Goal: Complete application form

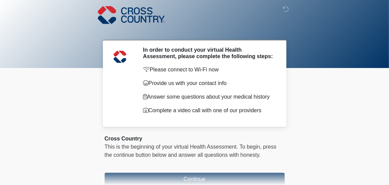
scroll to position [37, 0]
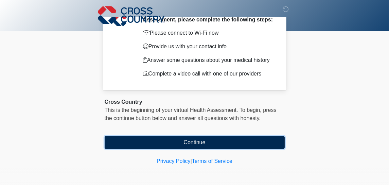
click at [132, 139] on button "Continue" at bounding box center [195, 142] width 180 height 13
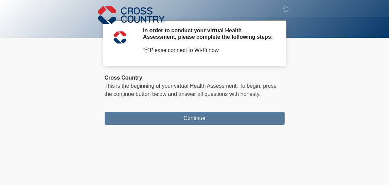
scroll to position [0, 0]
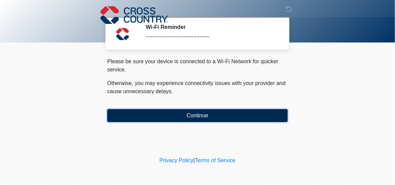
click at [137, 112] on button "Continue" at bounding box center [197, 115] width 180 height 13
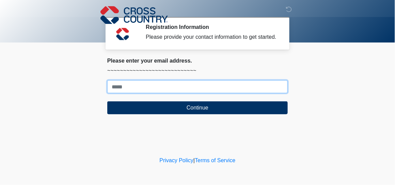
click at [134, 89] on input "Where should we email your response?" at bounding box center [197, 86] width 180 height 13
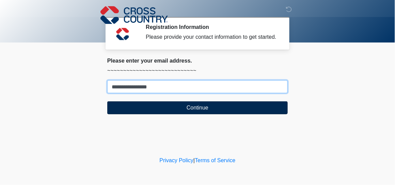
type input "**********"
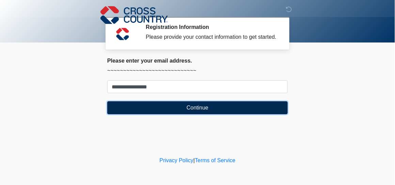
click at [139, 110] on button "Continue" at bounding box center [197, 107] width 180 height 13
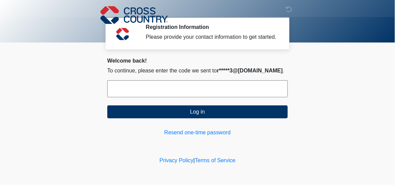
click at [140, 85] on input "text" at bounding box center [197, 88] width 180 height 17
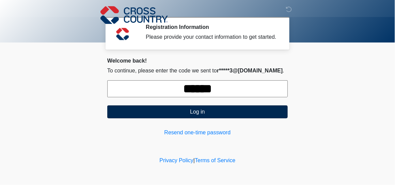
type input "******"
click at [146, 111] on button "Log in" at bounding box center [197, 111] width 180 height 13
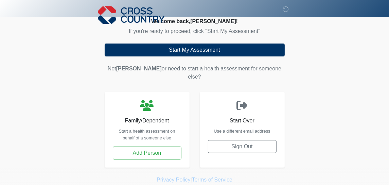
scroll to position [49, 0]
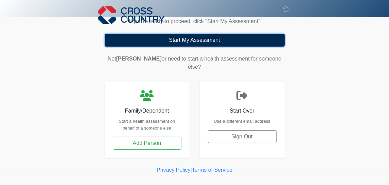
click at [160, 42] on button "Start My Assessment" at bounding box center [195, 40] width 180 height 13
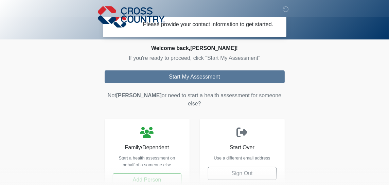
scroll to position [0, 0]
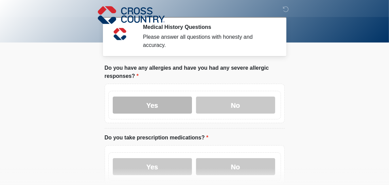
click at [169, 98] on label "Yes" at bounding box center [152, 105] width 79 height 17
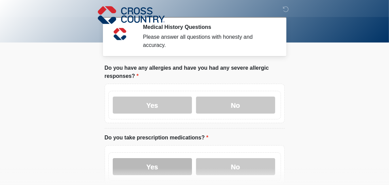
click at [134, 158] on label "Yes" at bounding box center [152, 166] width 79 height 17
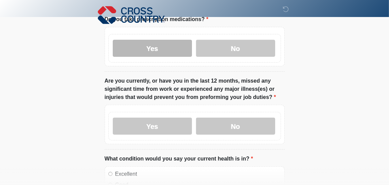
scroll to position [120, 0]
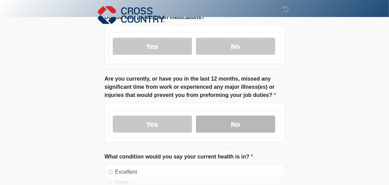
click at [208, 120] on label "No" at bounding box center [235, 124] width 79 height 17
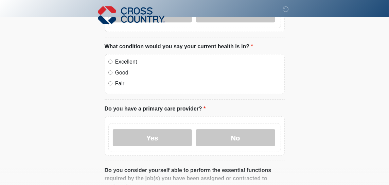
scroll to position [231, 0]
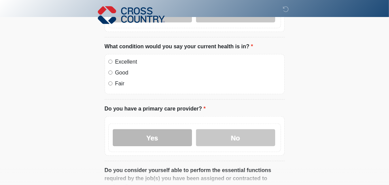
click at [126, 129] on label "Yes" at bounding box center [152, 137] width 79 height 17
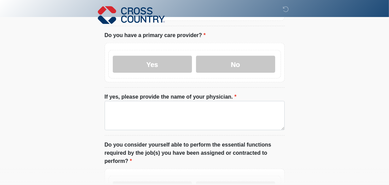
scroll to position [305, 0]
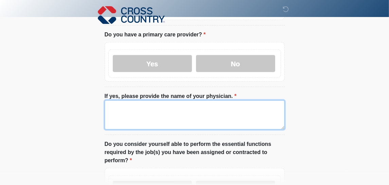
click at [129, 100] on textarea "If yes, please provide the name of your physician." at bounding box center [195, 114] width 180 height 29
type textarea "**********"
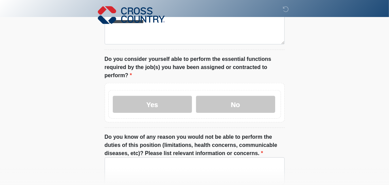
scroll to position [390, 0]
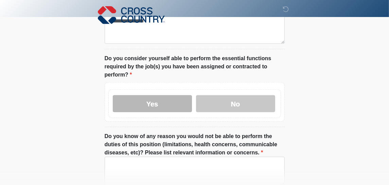
click at [147, 97] on label "Yes" at bounding box center [152, 103] width 79 height 17
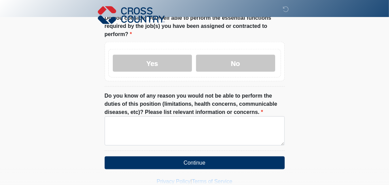
scroll to position [432, 0]
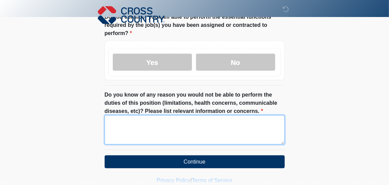
click at [118, 123] on textarea "Do you know of any reason you would not be able to perform the duties of this p…" at bounding box center [195, 129] width 180 height 29
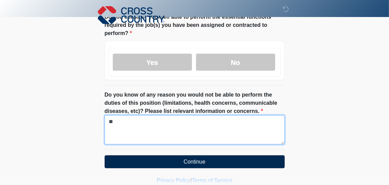
type textarea "**"
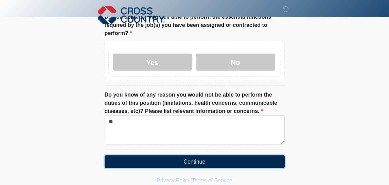
click at [127, 155] on button "Continue" at bounding box center [195, 161] width 180 height 13
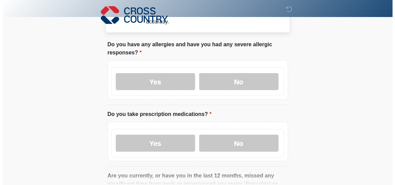
scroll to position [0, 0]
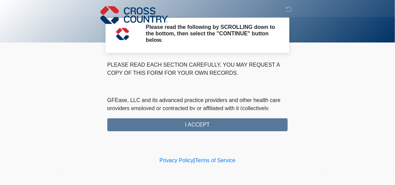
click at [135, 128] on div "PLEASE READ EACH SECTION CAREFULLY. YOU MAY REQUEST A COPY OF THIS FORM FOR YOU…" at bounding box center [197, 96] width 180 height 70
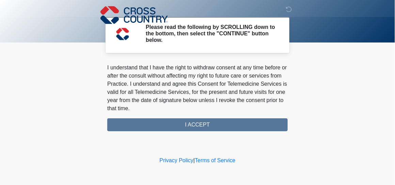
scroll to position [495, 0]
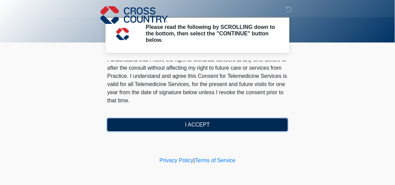
click at [152, 126] on button "I ACCEPT" at bounding box center [197, 124] width 180 height 13
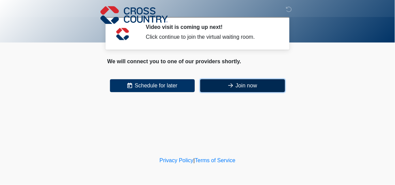
click at [215, 85] on button "Join now" at bounding box center [242, 85] width 85 height 13
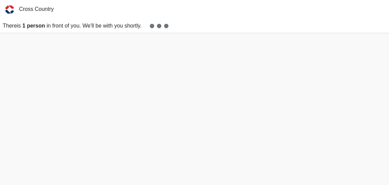
scroll to position [2, 0]
